Goal: Information Seeking & Learning: Learn about a topic

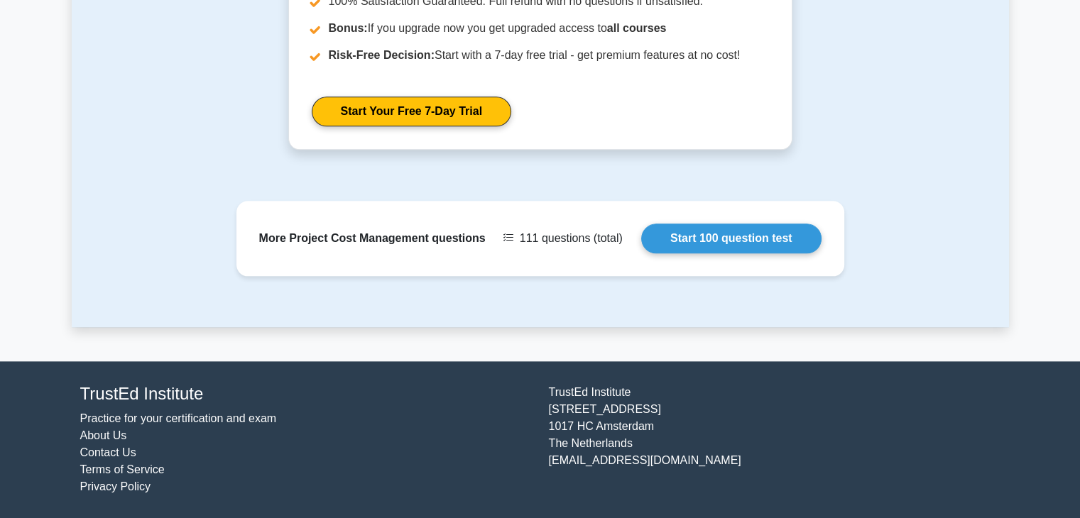
scroll to position [1760, 0]
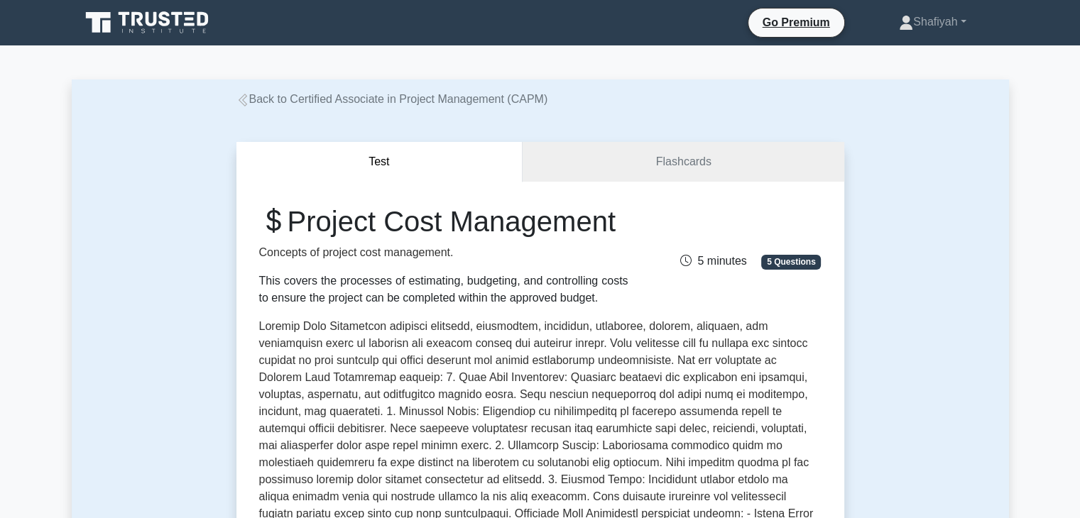
click at [383, 97] on link "Back to Certified Associate in Project Management (CAPM)" at bounding box center [392, 99] width 312 height 12
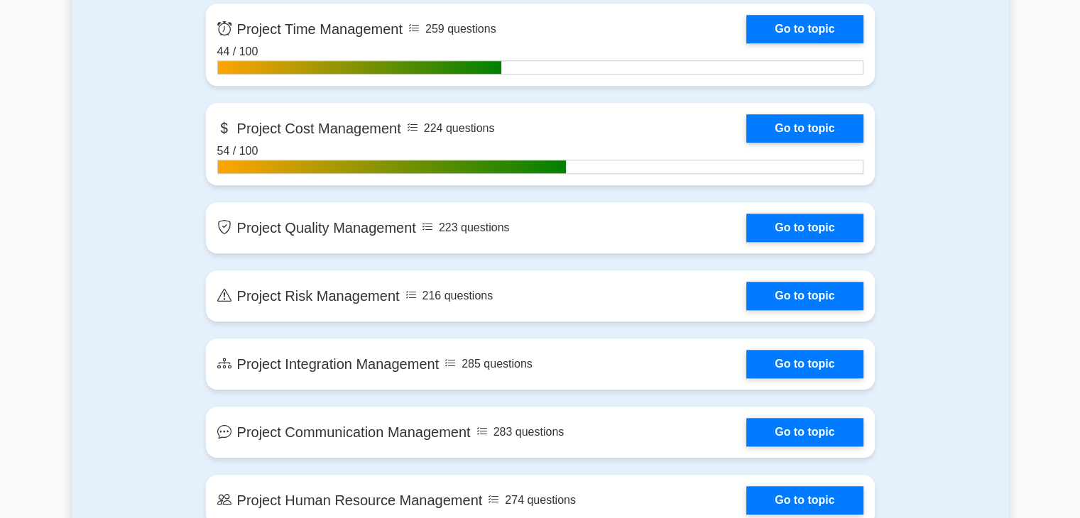
scroll to position [1136, 0]
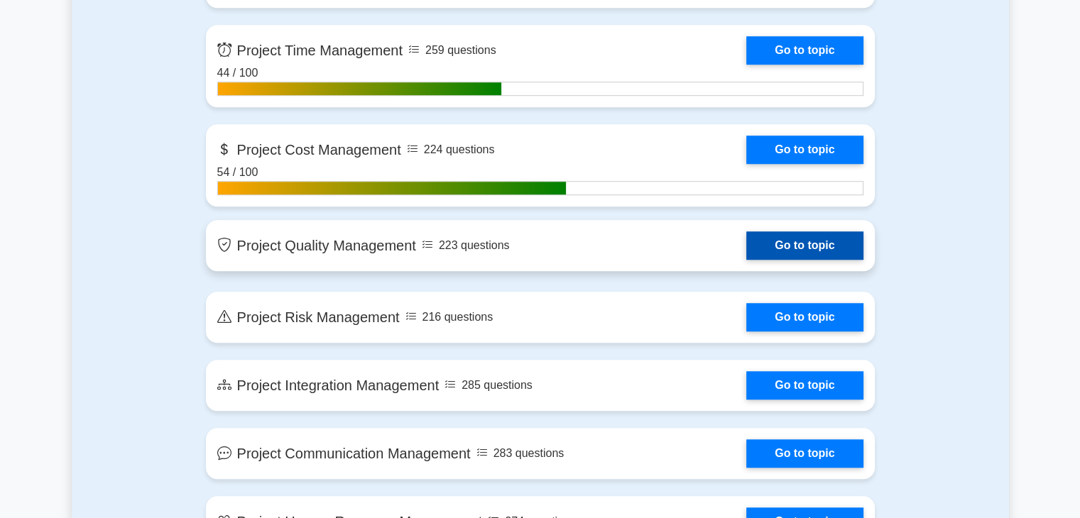
click at [746, 237] on link "Go to topic" at bounding box center [804, 245] width 116 height 28
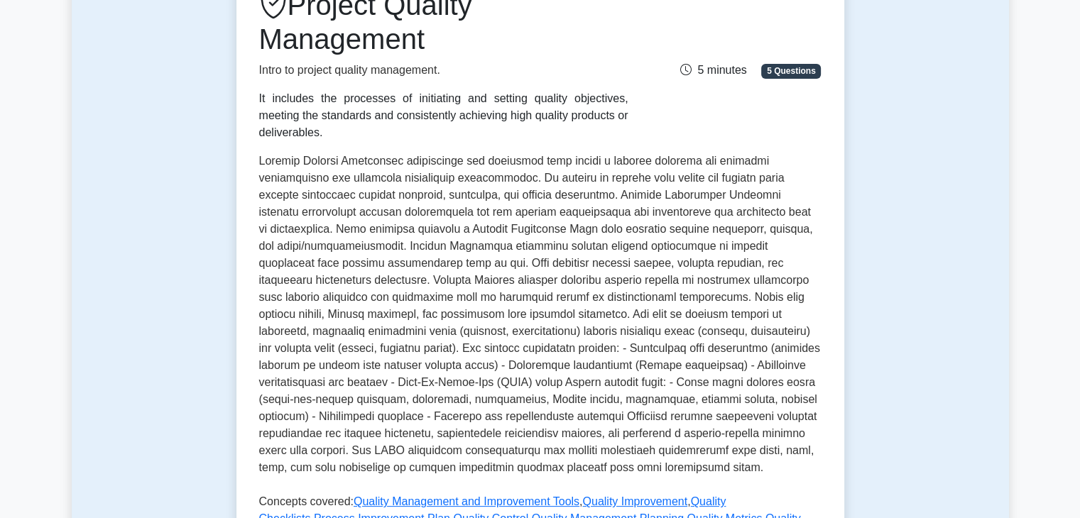
scroll to position [213, 0]
